Goal: Transaction & Acquisition: Purchase product/service

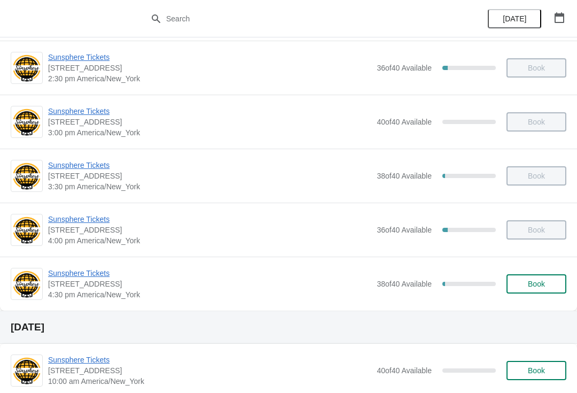
scroll to position [440, 0]
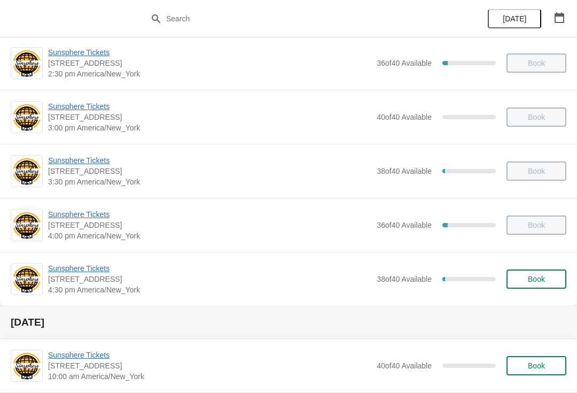
click at [535, 276] on span "Book" at bounding box center [536, 279] width 17 height 9
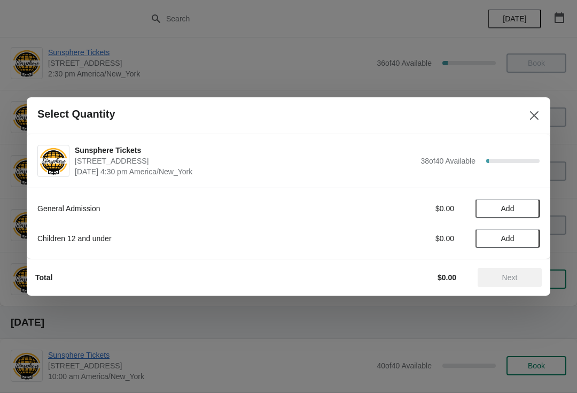
click at [524, 211] on span "Add" at bounding box center [507, 208] width 45 height 9
click at [528, 214] on icon at bounding box center [525, 208] width 11 height 11
click at [530, 238] on span "Add" at bounding box center [507, 238] width 45 height 9
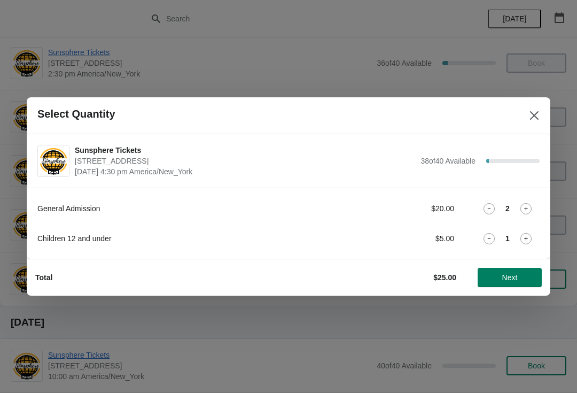
click at [523, 274] on span "Next" at bounding box center [509, 277] width 47 height 9
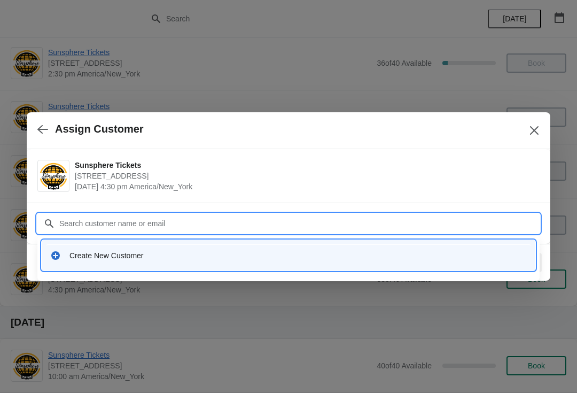
click at [212, 259] on div "Create New Customer" at bounding box center [297, 255] width 457 height 11
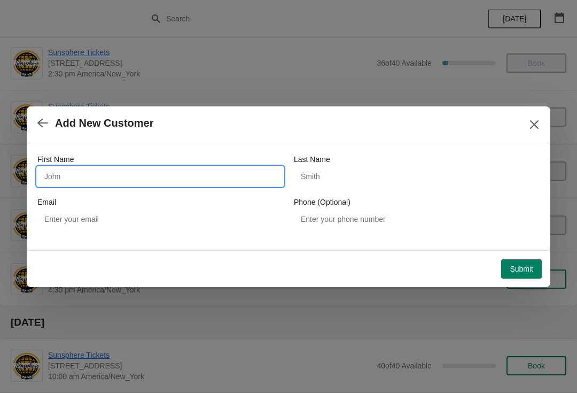
click at [127, 174] on input "First Name" at bounding box center [160, 176] width 246 height 19
type input "W"
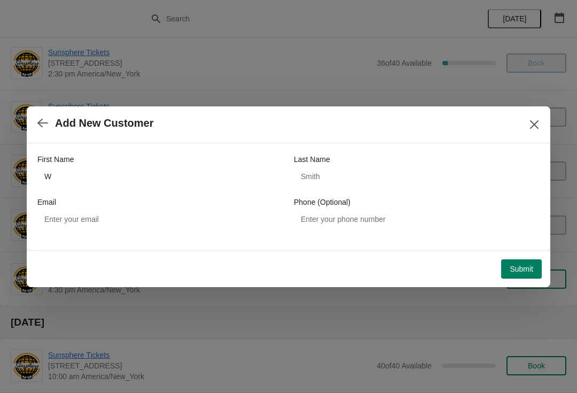
click at [531, 268] on span "Submit" at bounding box center [522, 268] width 24 height 9
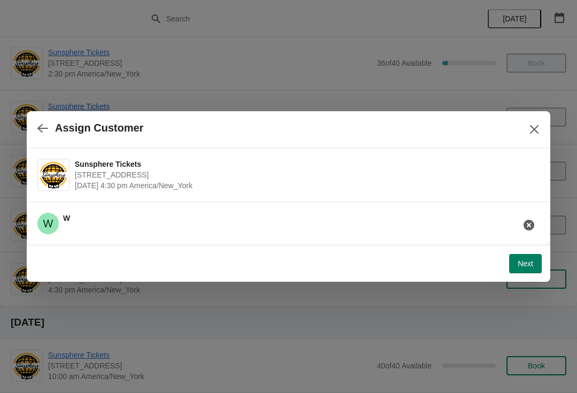
click at [533, 260] on span "Next" at bounding box center [525, 263] width 15 height 9
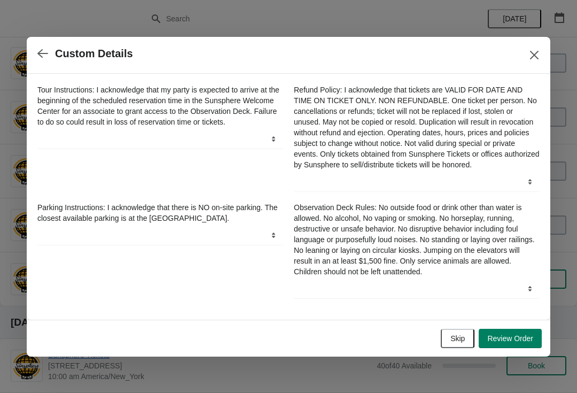
click at [457, 339] on span "Skip" at bounding box center [457, 338] width 14 height 9
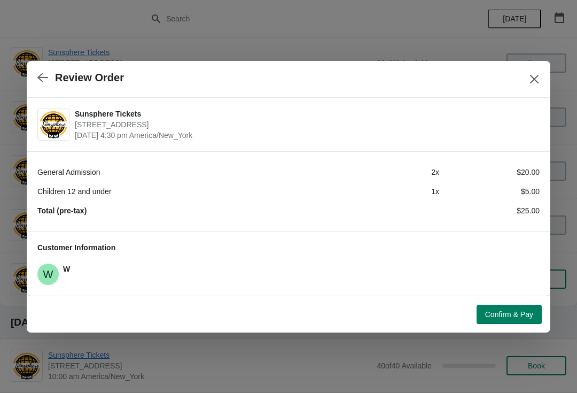
click at [500, 305] on button "Confirm & Pay" at bounding box center [509, 314] width 65 height 19
